Goal: Task Accomplishment & Management: Use online tool/utility

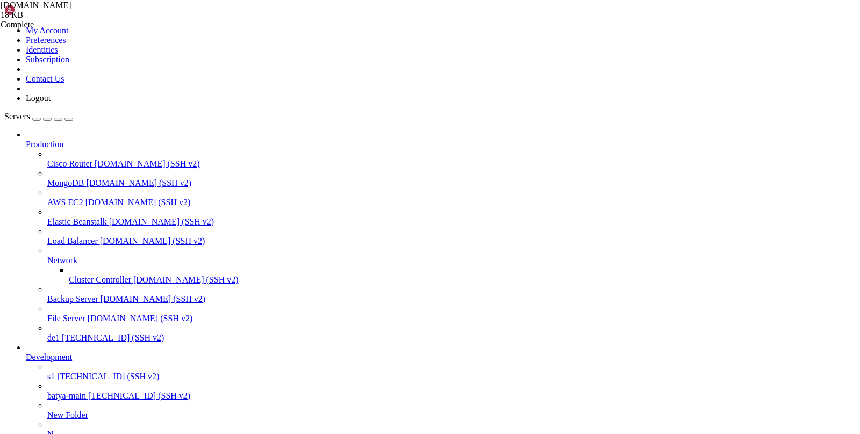
scroll to position [4800, 0]
click at [55, 372] on span "s1" at bounding box center [51, 376] width 8 height 9
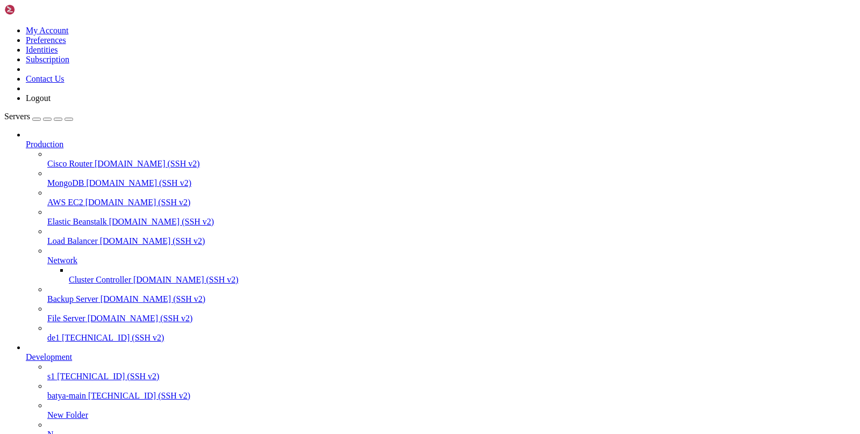
click at [55, 372] on span "s1" at bounding box center [51, 376] width 8 height 9
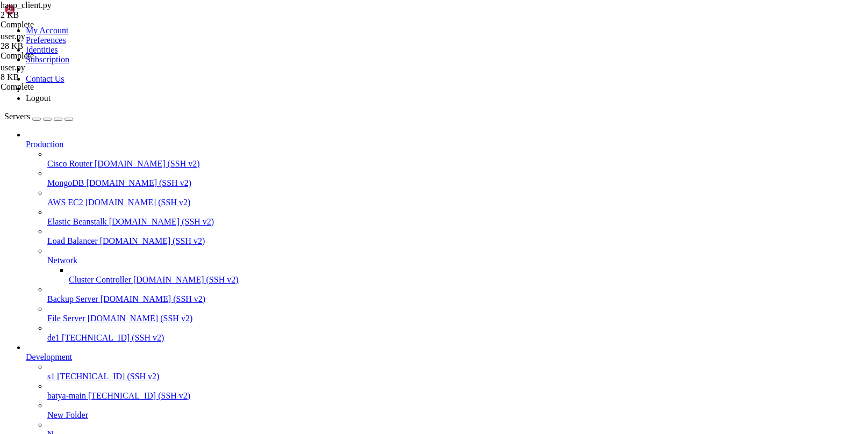
scroll to position [0, 0]
type input "/var/service/oko-vpn-core/migrations/versions"
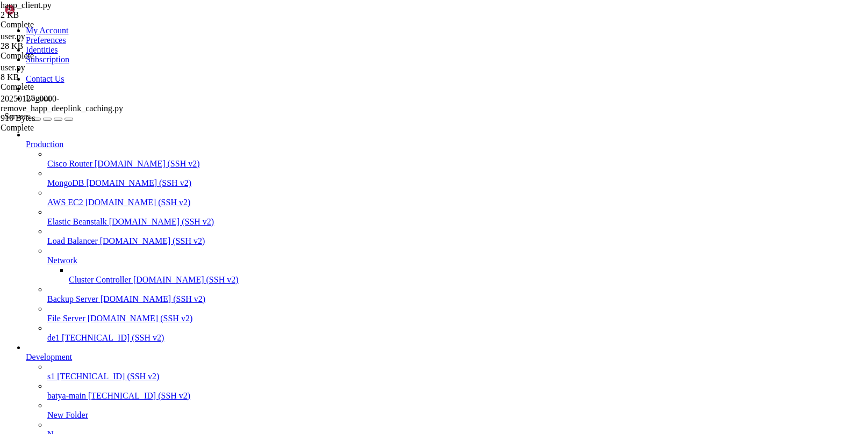
drag, startPoint x: 96, startPoint y: 1033, endPoint x: 90, endPoint y: 1033, distance: 5.9
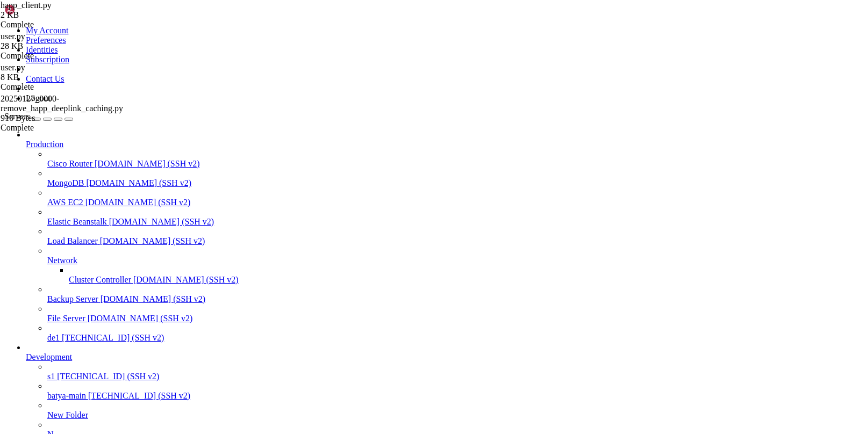
scroll to position [143, 0]
drag, startPoint x: 139, startPoint y: 1036, endPoint x: 8, endPoint y: 1005, distance: 134.1
copy div "root@186436:~# docker exec -it oko-app alembic upgrade head INFO [alembic.runti…"
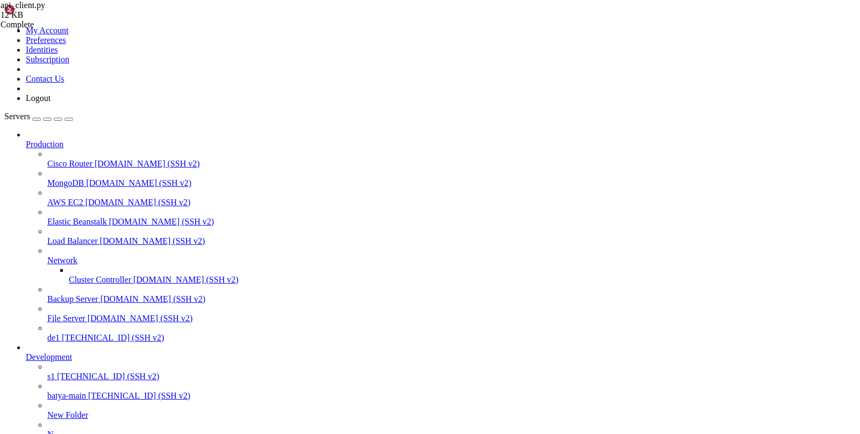
type input "/var/service/oko-vpn-bot/bot/handlers"
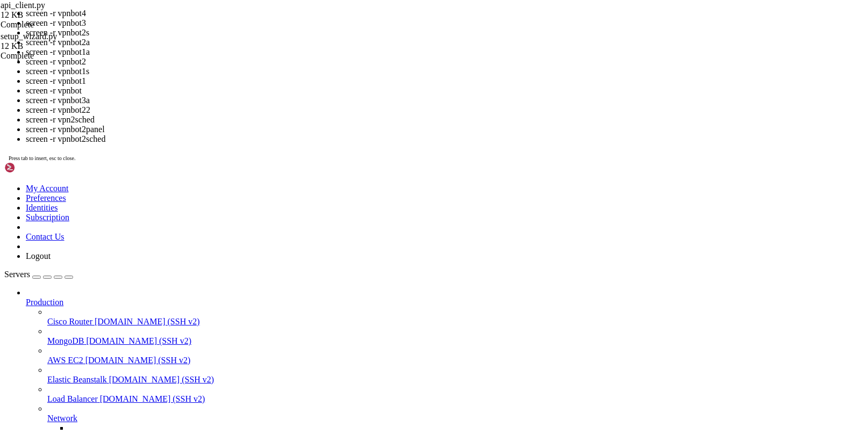
scroll to position [45, 0]
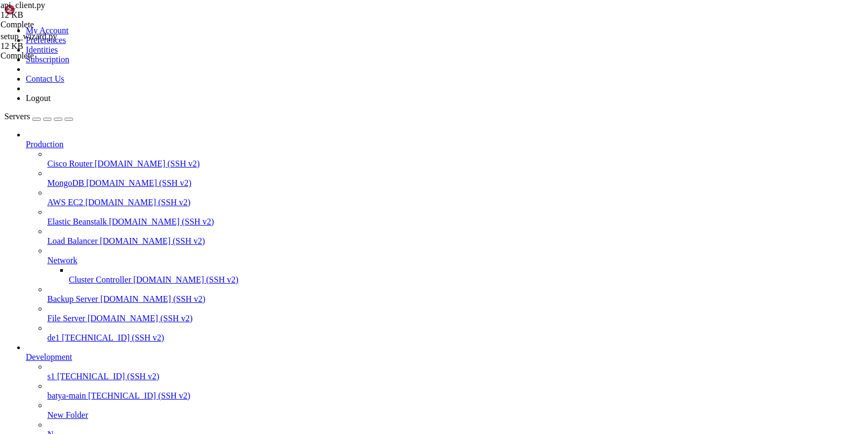
scroll to position [178, 0]
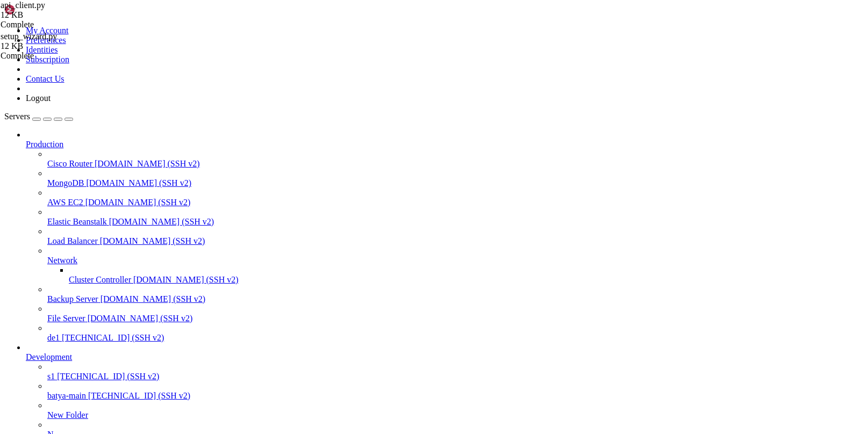
drag, startPoint x: 547, startPoint y: 1020, endPoint x: 496, endPoint y: 1020, distance: 50.5
copy x-row "8295025254"
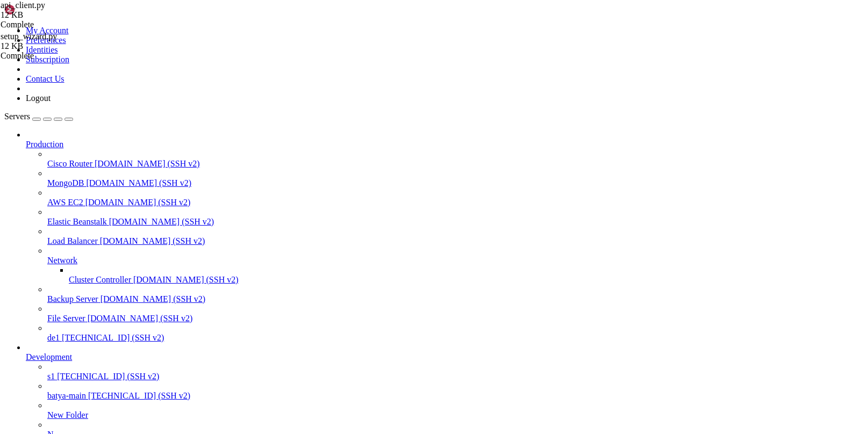
scroll to position [849, 0]
drag, startPoint x: 462, startPoint y: 1032, endPoint x: 10, endPoint y: 783, distance: 516.1
copy div "3NTc3MSwxNzU5OTYyMDcwpCDS0-jKcX' is invalid: Unsupported URL protocol Traceback…"
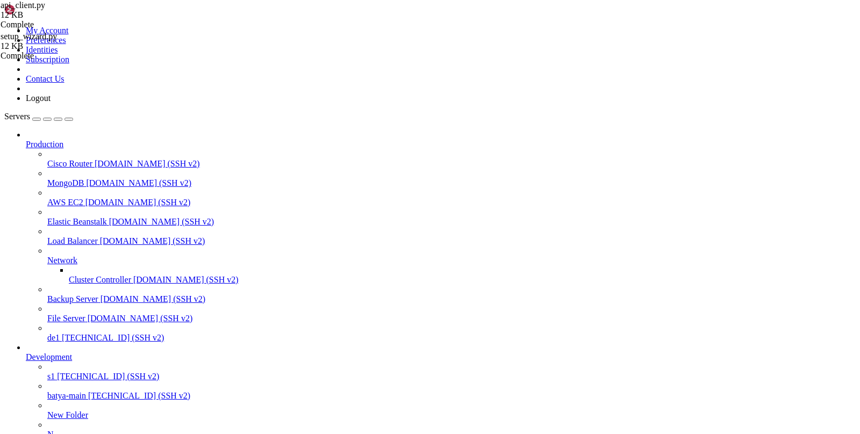
drag, startPoint x: 276, startPoint y: 34, endPoint x: 213, endPoint y: 37, distance: 63.4
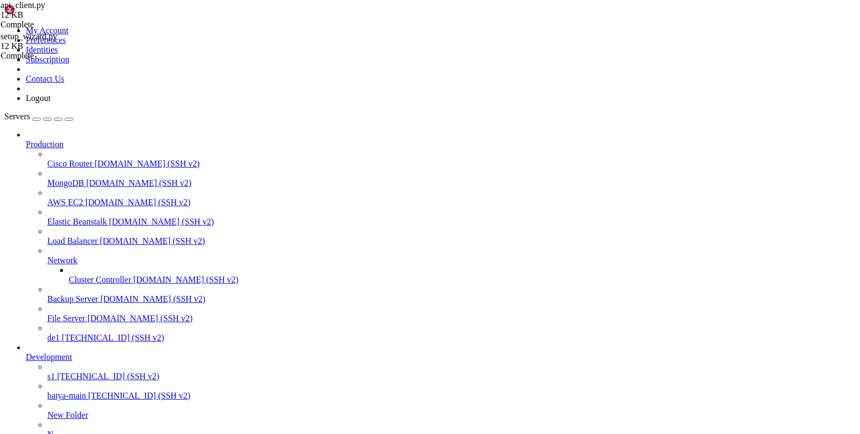
paste input "var/service/"
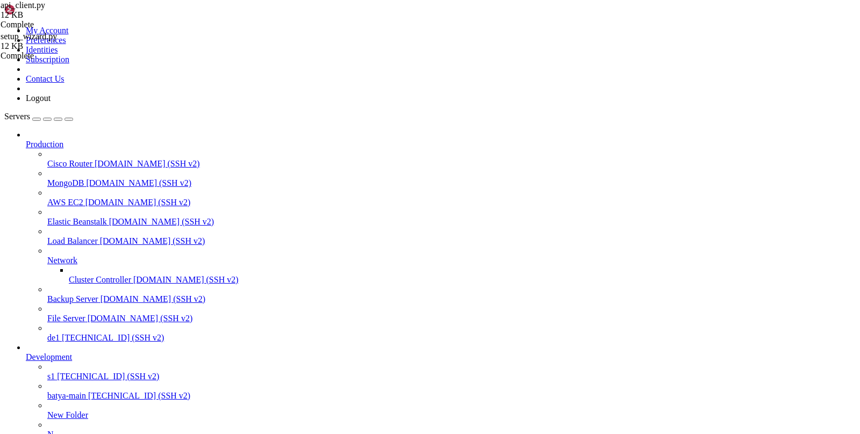
scroll to position [0, 0]
type input "/var/service/oko-vpn-core/core"
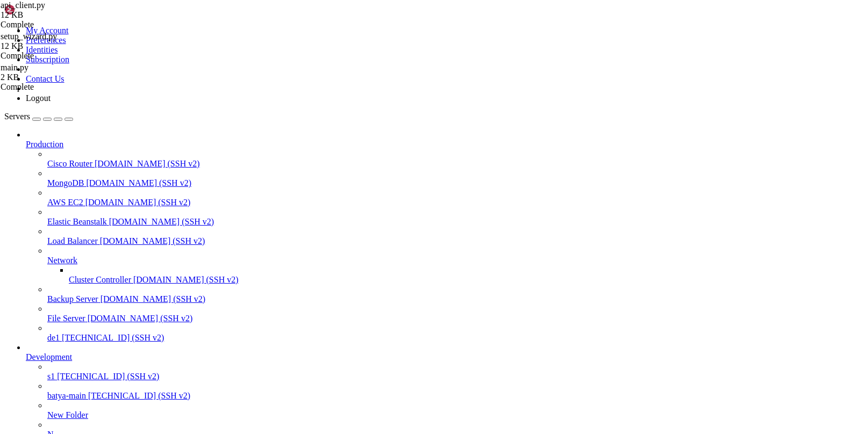
drag, startPoint x: 203, startPoint y: 1029, endPoint x: 27, endPoint y: 844, distance: 255.8
drag, startPoint x: 209, startPoint y: 1031, endPoint x: 20, endPoint y: 702, distance: 378.7
copy div "l@881476:/ips/dolorsi/ame-con-adip# elitse doeiusm tempori UTLA [6506] /etd/mag…"
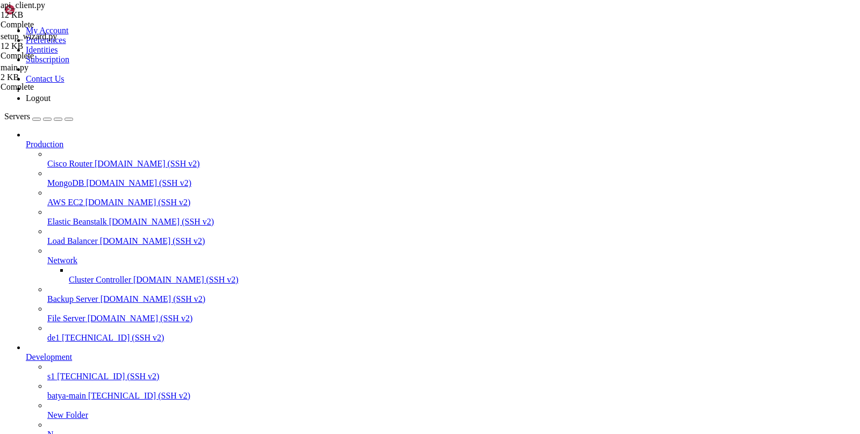
scroll to position [1733, 0]
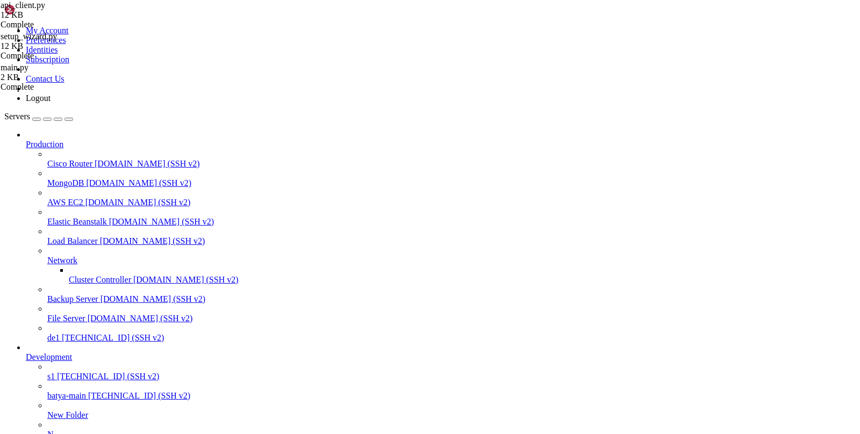
drag, startPoint x: 297, startPoint y: 909, endPoint x: -56, endPoint y: 637, distance: 445.6
copy div "lore@422523:/ips/dolorsi/ame-con-adip# elitse doeiusm temp --incid=35u lab-etd …"
drag, startPoint x: 232, startPoint y: 1034, endPoint x: 19, endPoint y: 735, distance: 368.0
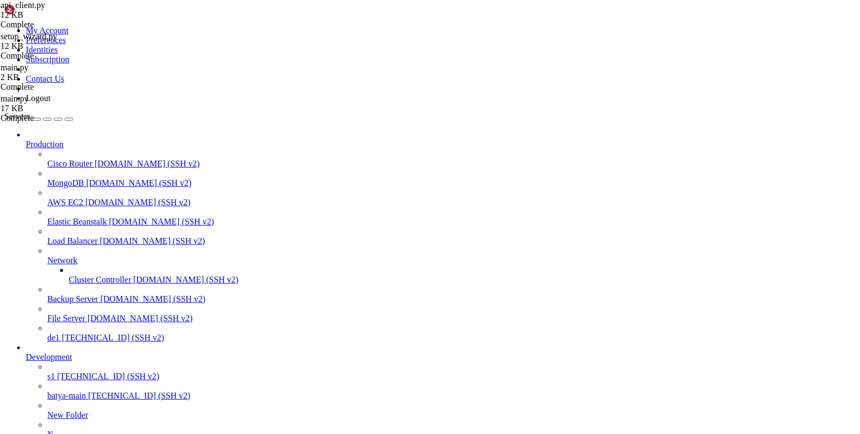
scroll to position [858, 0]
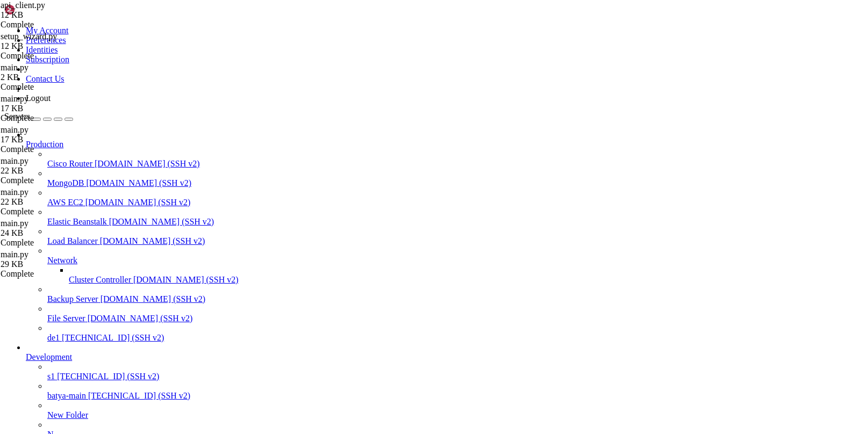
type input "/var/service/oko-vpn-core"
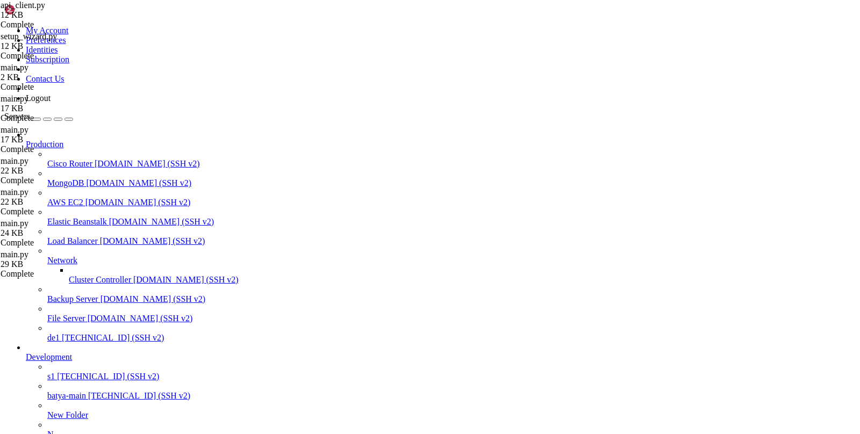
scroll to position [326, 0]
